Goal: Use online tool/utility: Use online tool/utility

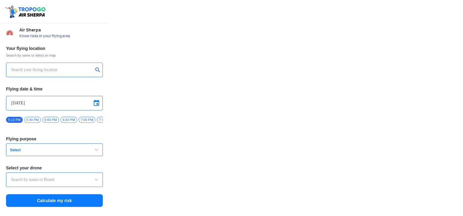
type input "Asteria A200"
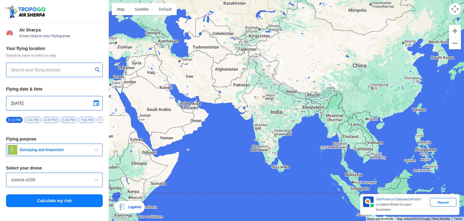
click at [67, 70] on input "text" at bounding box center [52, 69] width 82 height 7
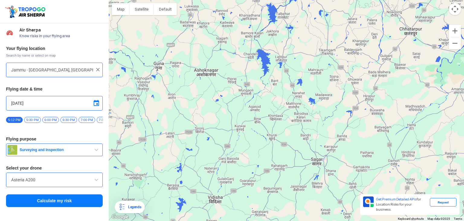
click at [82, 68] on input "Jammu - [GEOGRAPHIC_DATA], [GEOGRAPHIC_DATA], [GEOGRAPHIC_DATA], [GEOGRAPHIC_DA…" at bounding box center [52, 69] width 82 height 7
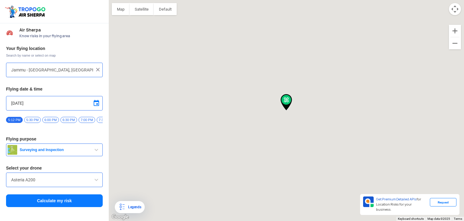
type input "Grand Trunk Rd, Umri, [GEOGRAPHIC_DATA], [GEOGRAPHIC_DATA] 136131, [GEOGRAPHIC_…"
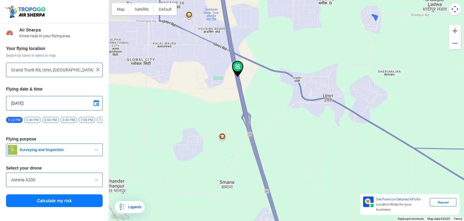
drag, startPoint x: 236, startPoint y: 47, endPoint x: 268, endPoint y: 102, distance: 63.5
click at [268, 102] on div at bounding box center [286, 110] width 355 height 221
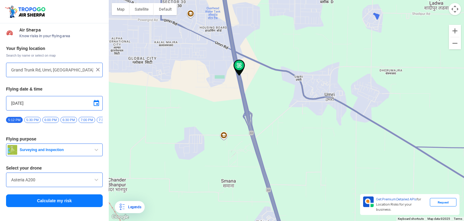
click at [262, 106] on div at bounding box center [286, 110] width 355 height 221
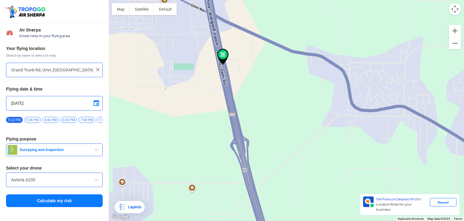
drag, startPoint x: 219, startPoint y: 44, endPoint x: 224, endPoint y: 55, distance: 12.1
click at [224, 55] on img at bounding box center [222, 57] width 11 height 16
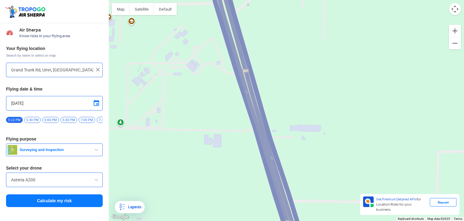
click at [63, 202] on button "Calculate my risk" at bounding box center [54, 200] width 97 height 13
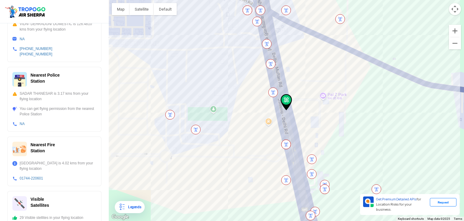
scroll to position [207, 0]
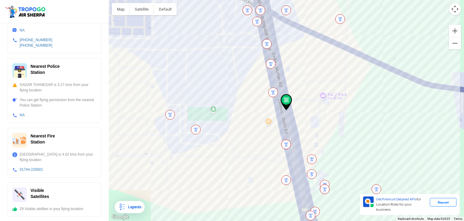
click at [272, 92] on img at bounding box center [273, 92] width 10 height 10
